Goal: Use online tool/utility: Utilize a website feature to perform a specific function

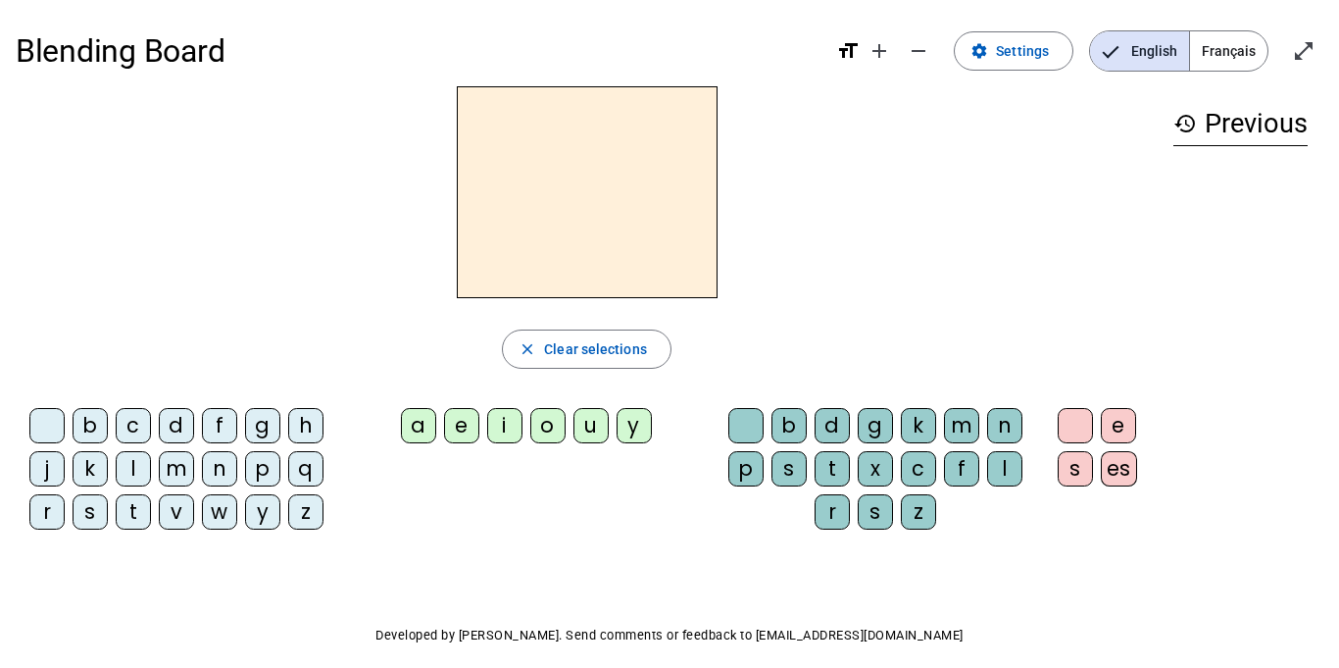
click at [170, 472] on div "m" at bounding box center [176, 468] width 35 height 35
click at [425, 427] on div "a" at bounding box center [418, 425] width 35 height 35
click at [136, 513] on div "t" at bounding box center [133, 511] width 35 height 35
click at [136, 465] on div "l" at bounding box center [133, 468] width 35 height 35
click at [1068, 469] on div "s" at bounding box center [1075, 468] width 35 height 35
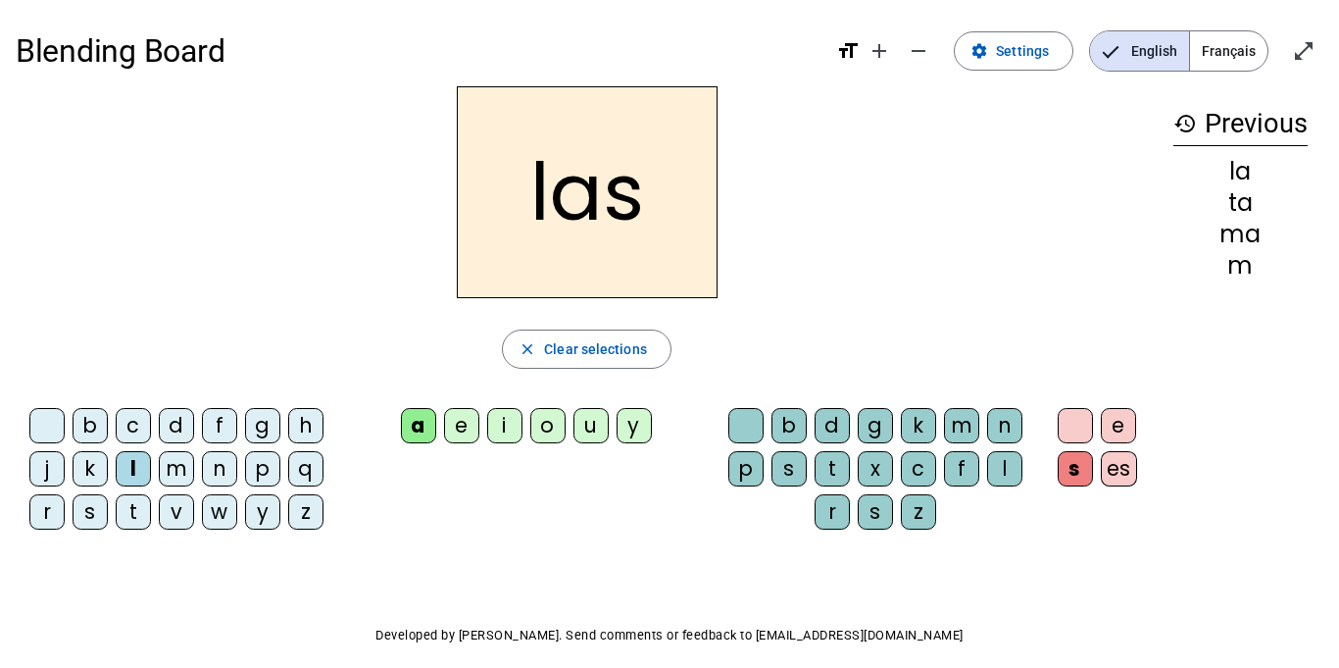
click at [262, 476] on div "p" at bounding box center [262, 468] width 35 height 35
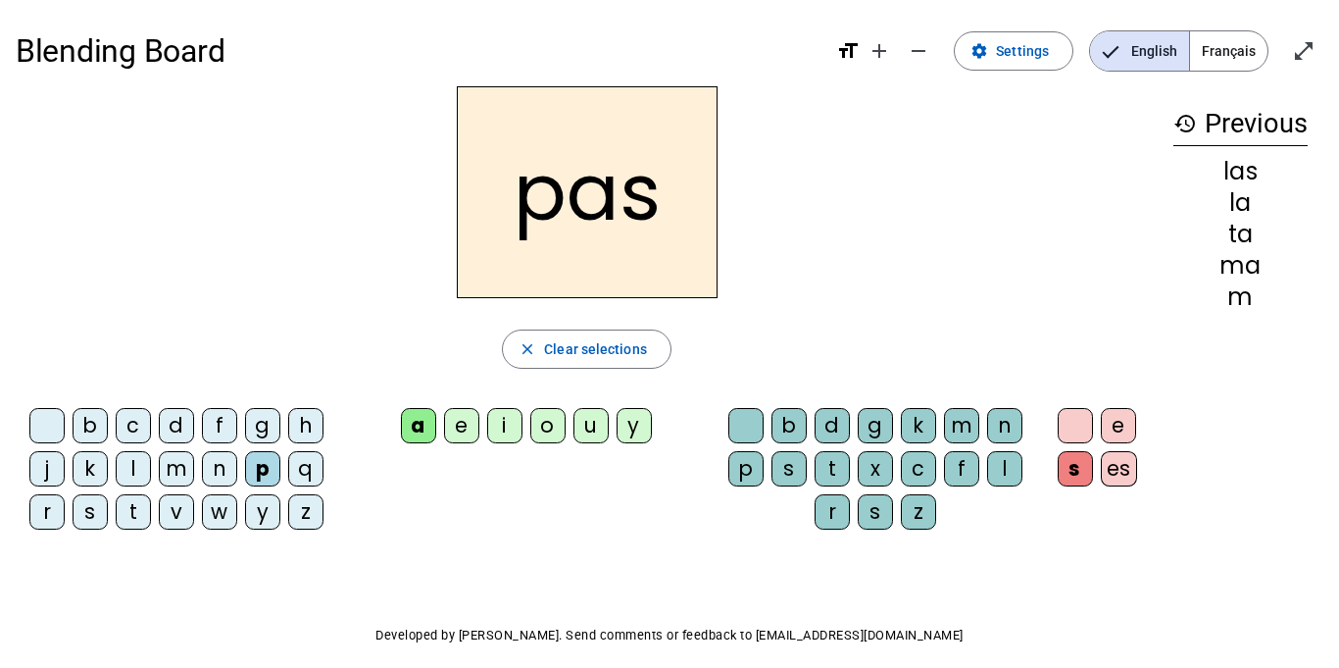
click at [138, 503] on div "t" at bounding box center [133, 511] width 35 height 35
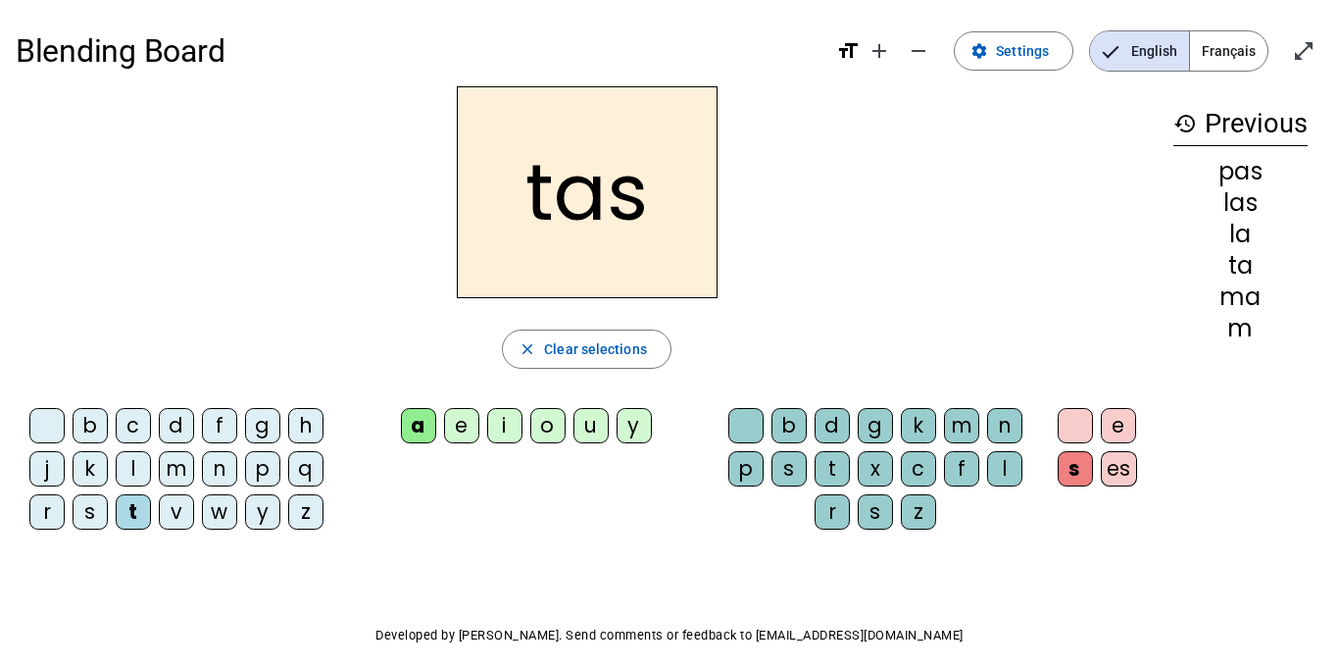
click at [1070, 418] on div at bounding box center [1075, 425] width 35 height 35
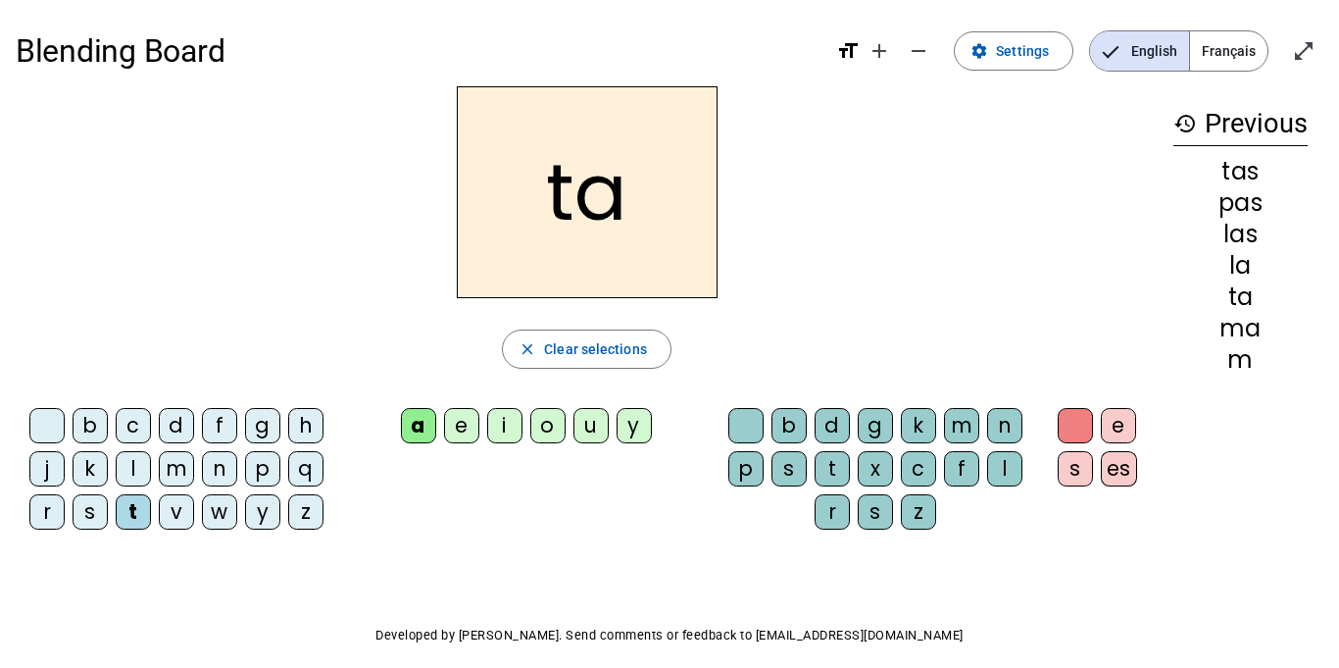
click at [118, 464] on div "l" at bounding box center [133, 468] width 35 height 35
click at [87, 512] on div "s" at bounding box center [90, 511] width 35 height 35
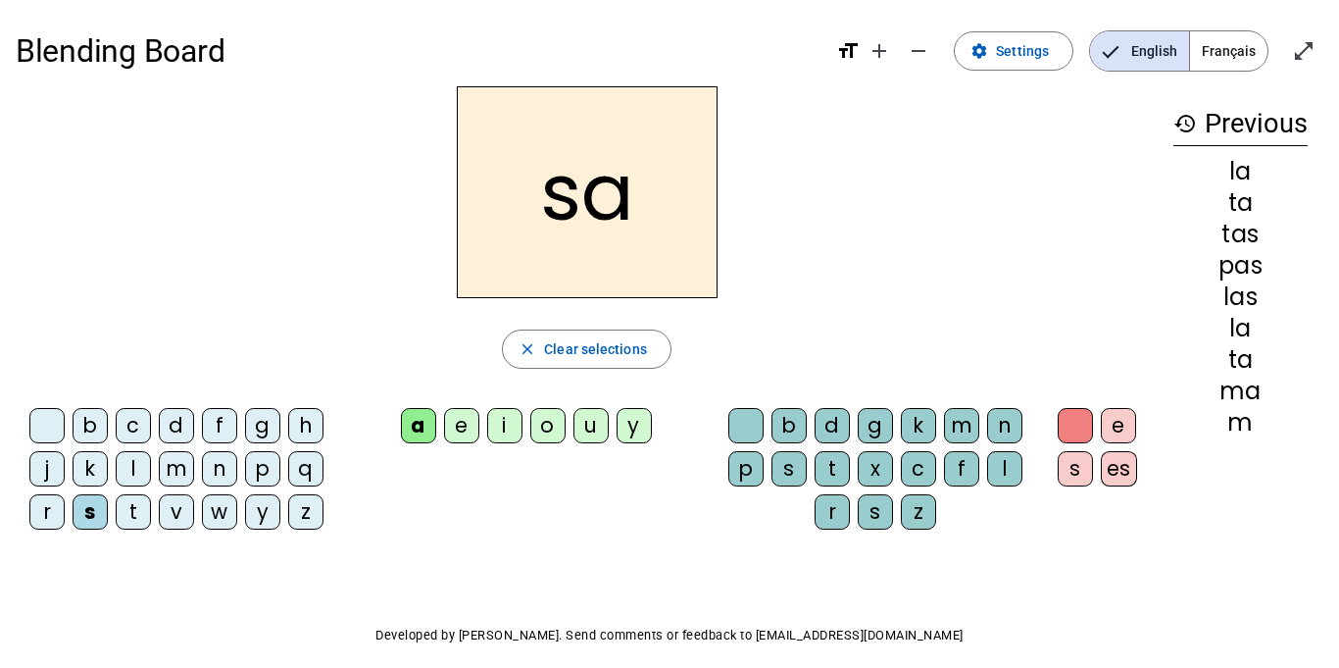
click at [1007, 457] on div "l" at bounding box center [1004, 468] width 35 height 35
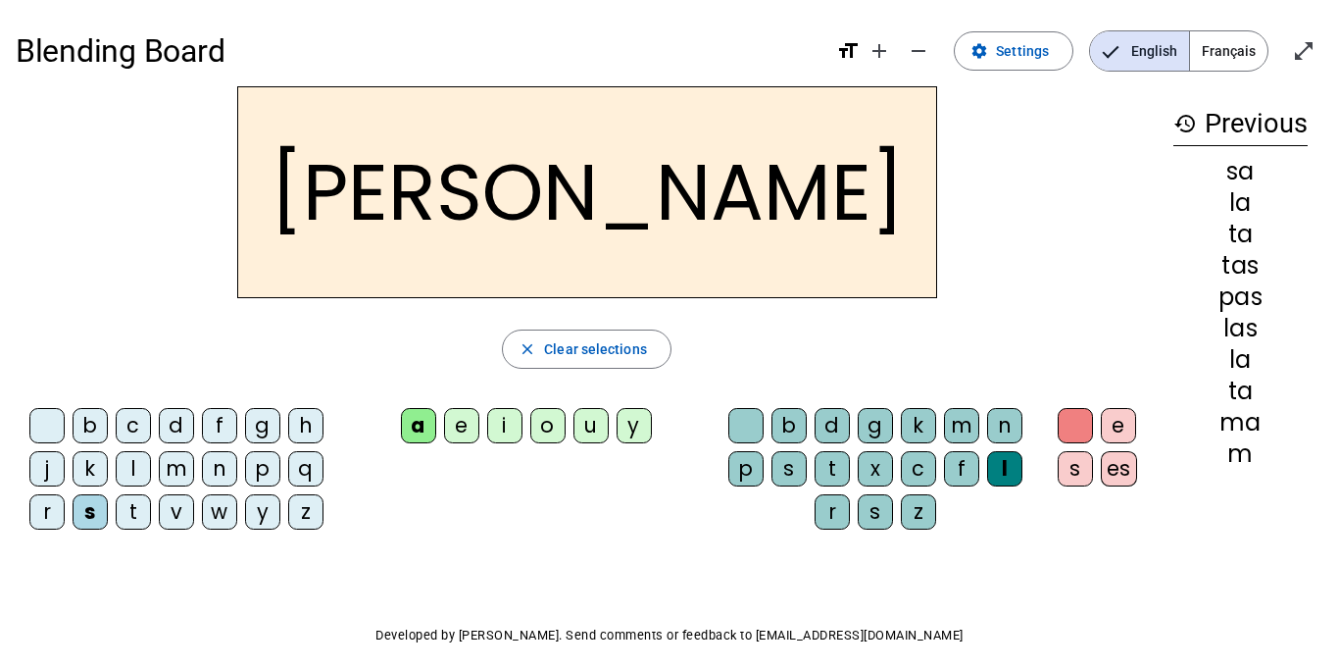
click at [83, 403] on div "b c d f g h j k l m n p q r s t v w y z" at bounding box center [180, 472] width 329 height 145
click at [86, 415] on div "b" at bounding box center [90, 425] width 35 height 35
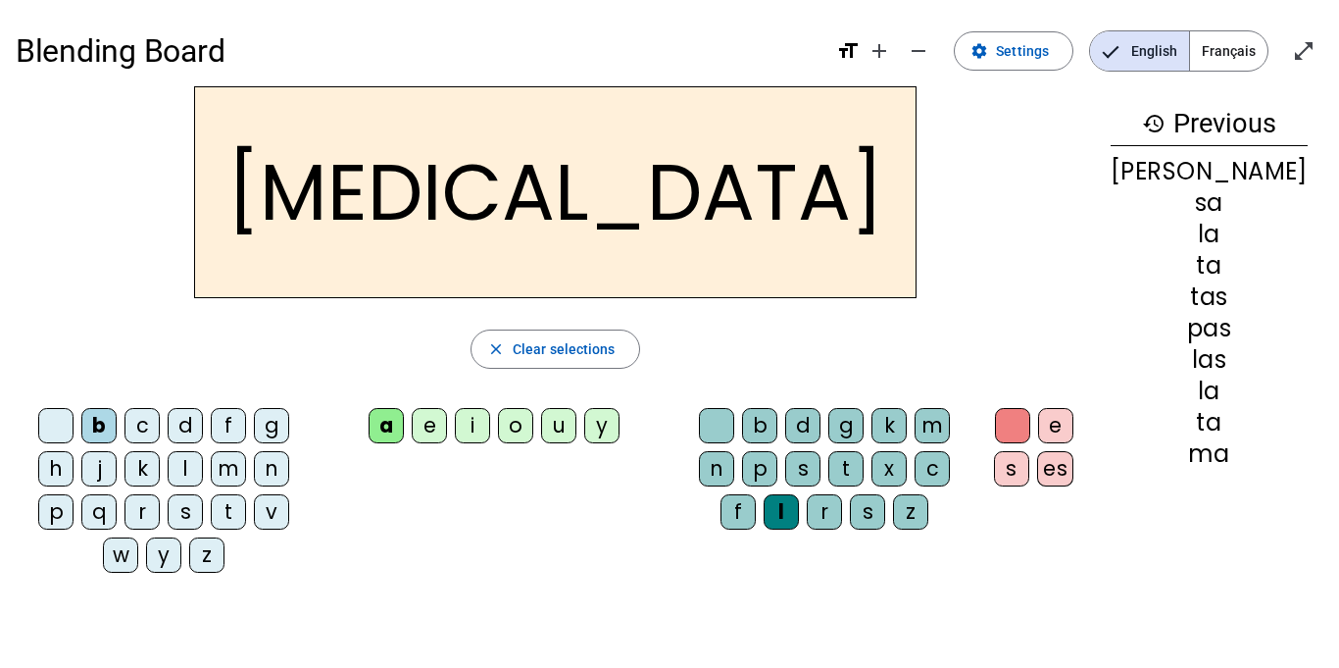
click at [787, 464] on div "s" at bounding box center [802, 468] width 35 height 35
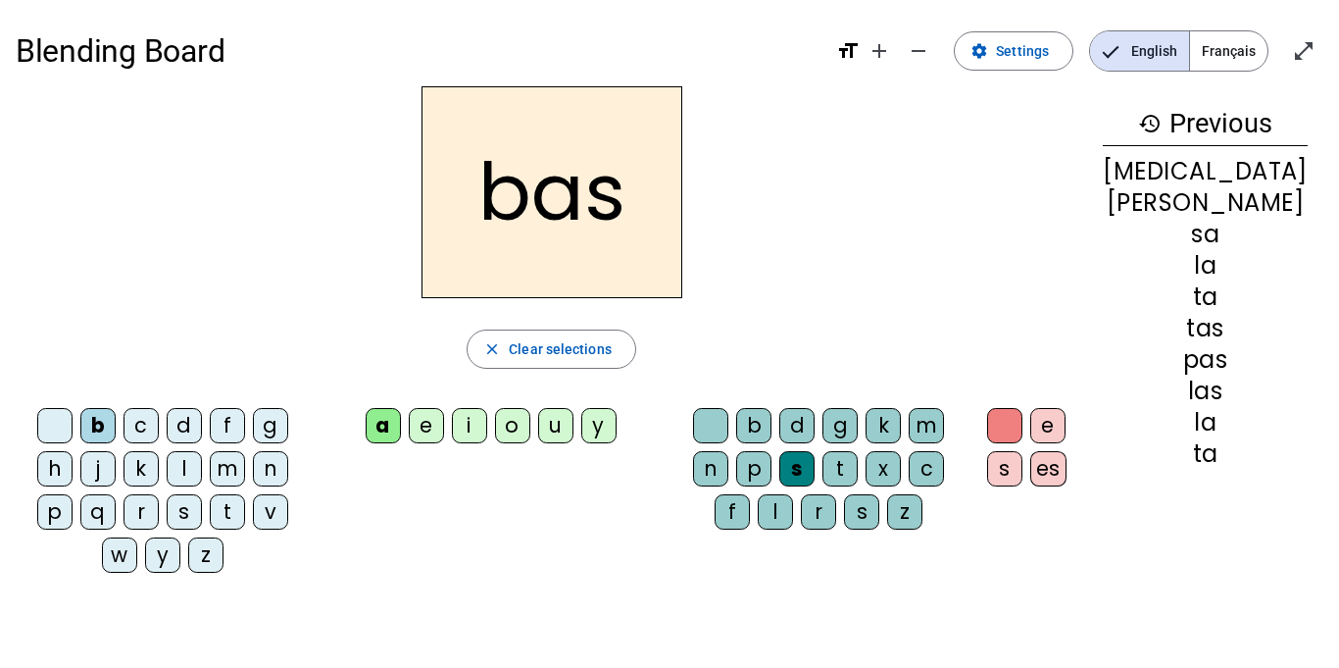
click at [739, 465] on div "p" at bounding box center [753, 468] width 35 height 35
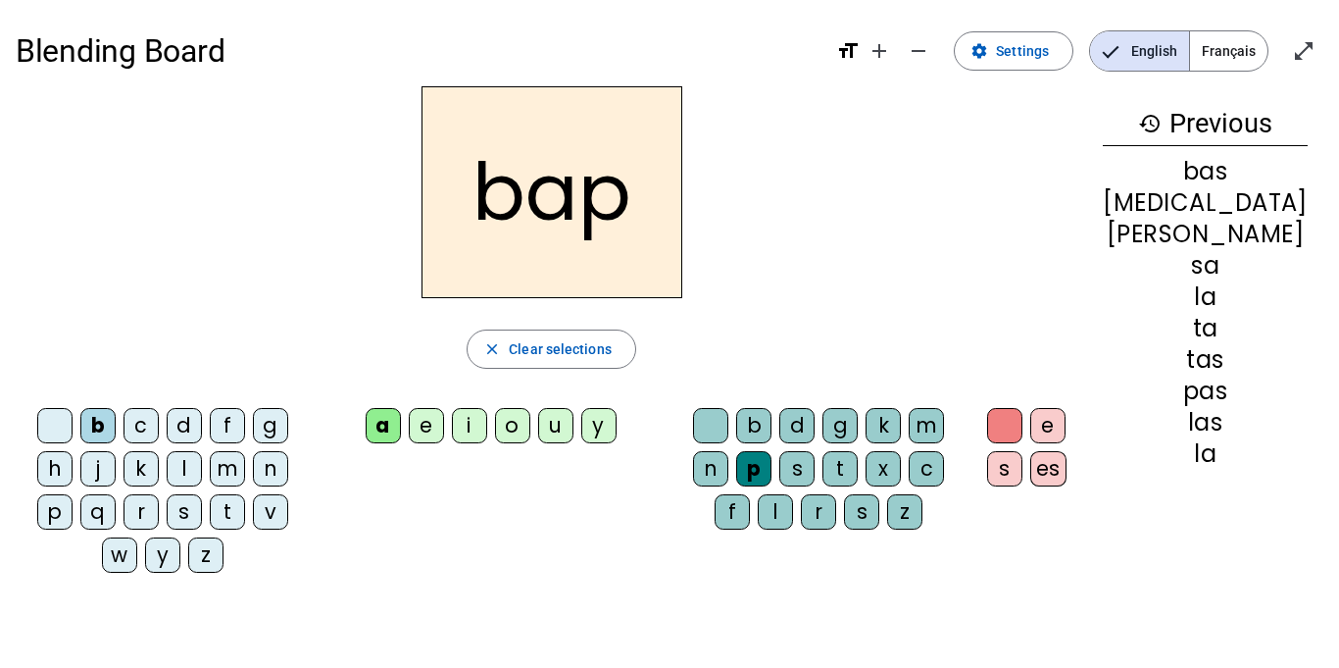
click at [801, 471] on div "s" at bounding box center [797, 468] width 35 height 35
